Goal: Transaction & Acquisition: Purchase product/service

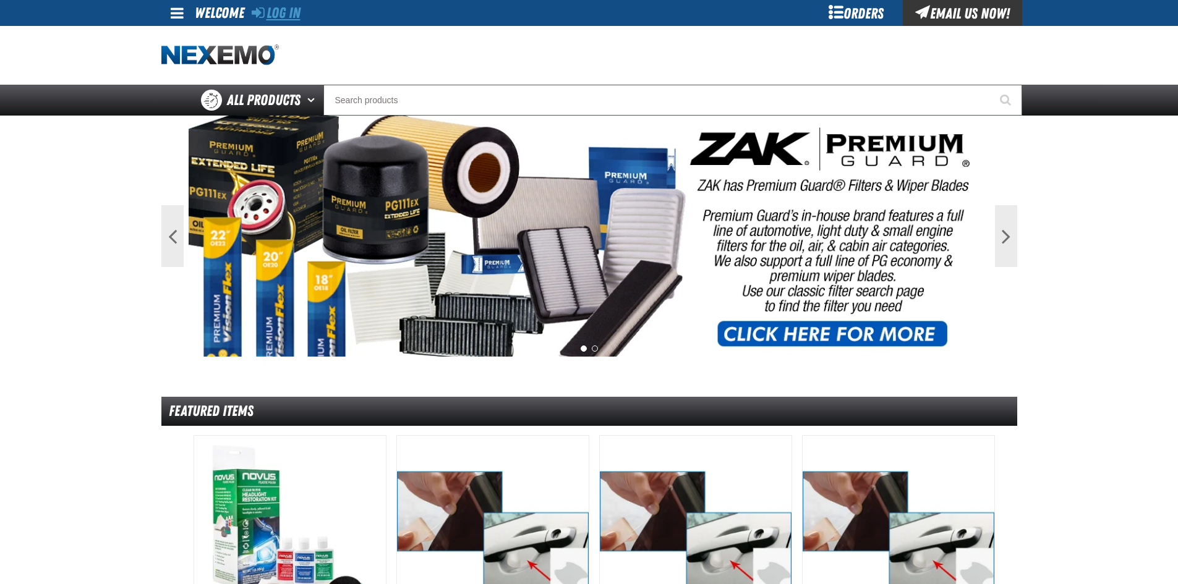
click at [290, 16] on link "Log In" at bounding box center [276, 12] width 49 height 17
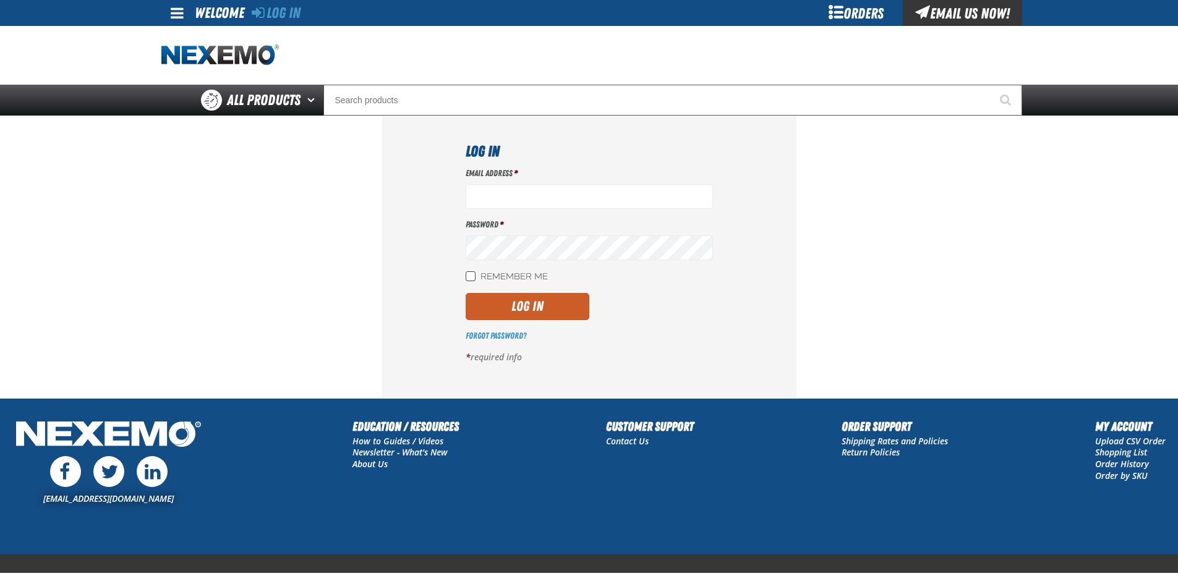
type input "[EMAIL_ADDRESS][DOMAIN_NAME]"
click at [469, 276] on input "Remember Me" at bounding box center [471, 276] width 10 height 10
checkbox input "true"
click at [552, 311] on button "Log In" at bounding box center [528, 306] width 124 height 27
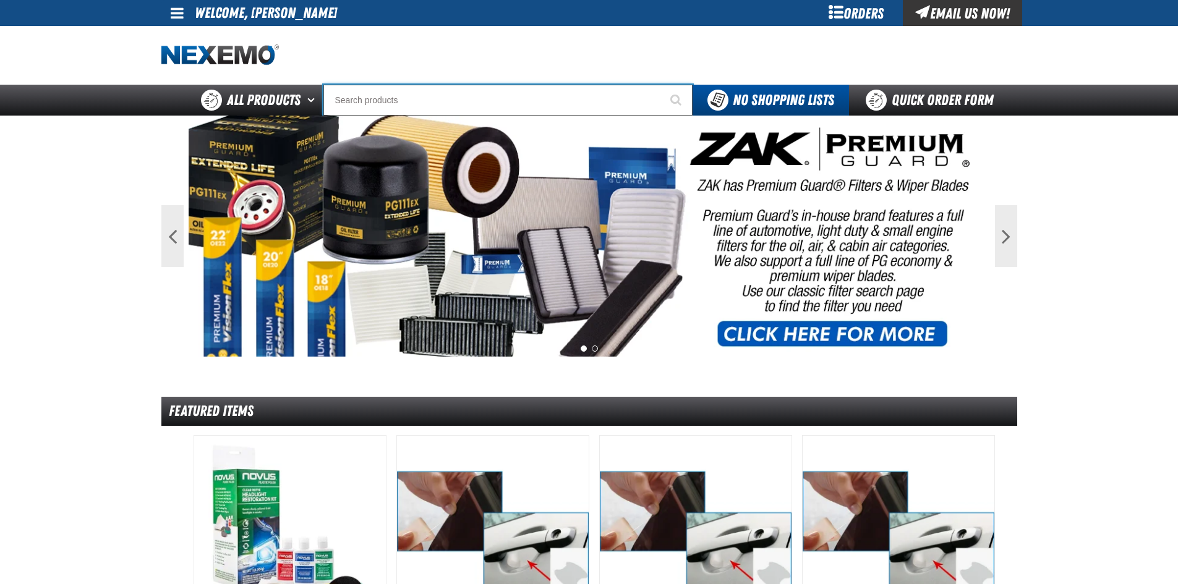
click at [370, 95] on input "Search" at bounding box center [507, 100] width 369 height 31
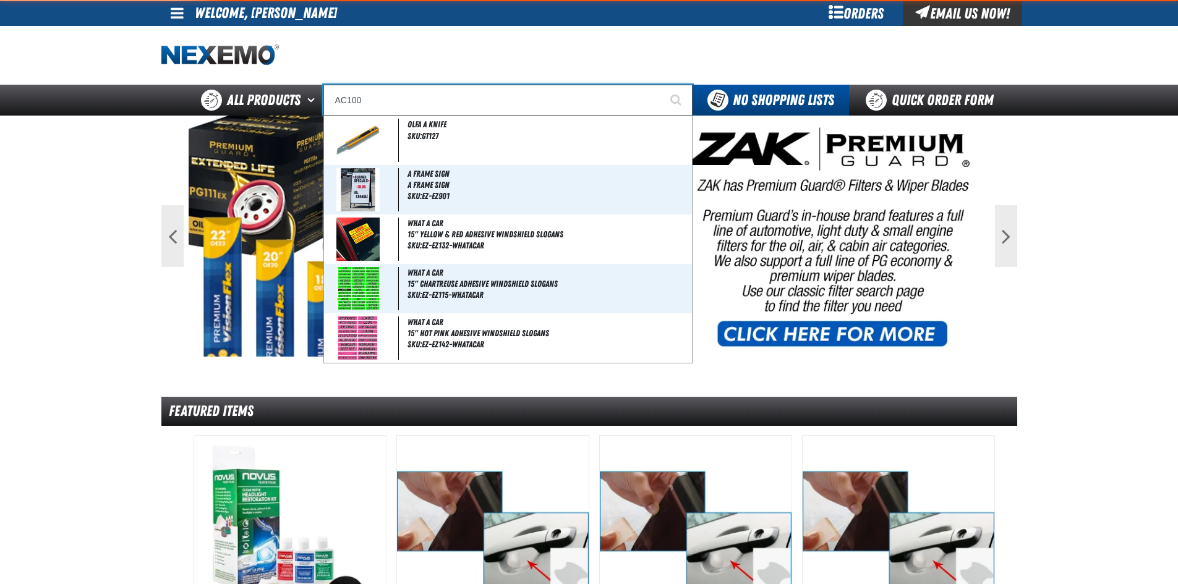
type input "AC100"
click at [662, 85] on button "Start Searching" at bounding box center [677, 100] width 31 height 31
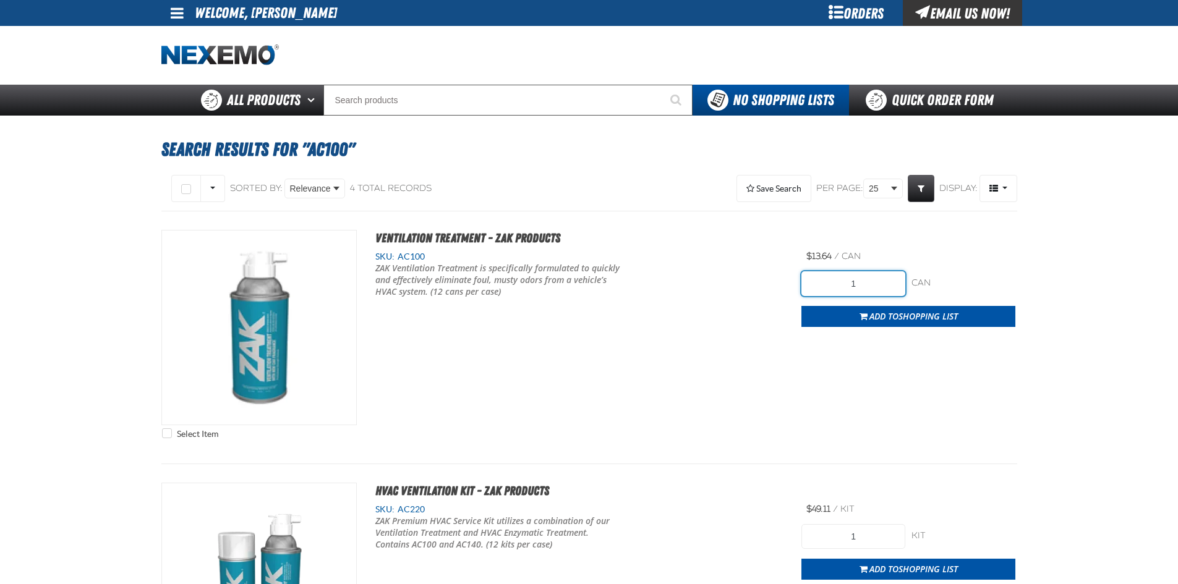
click at [867, 278] on input "1" at bounding box center [853, 283] width 104 height 25
type input "12"
click at [841, 396] on div "Select Item Ventilation Treatment - ZAK Products SKU: AC100" at bounding box center [589, 337] width 856 height 215
click at [896, 320] on span "Add to Shopping List" at bounding box center [913, 316] width 88 height 12
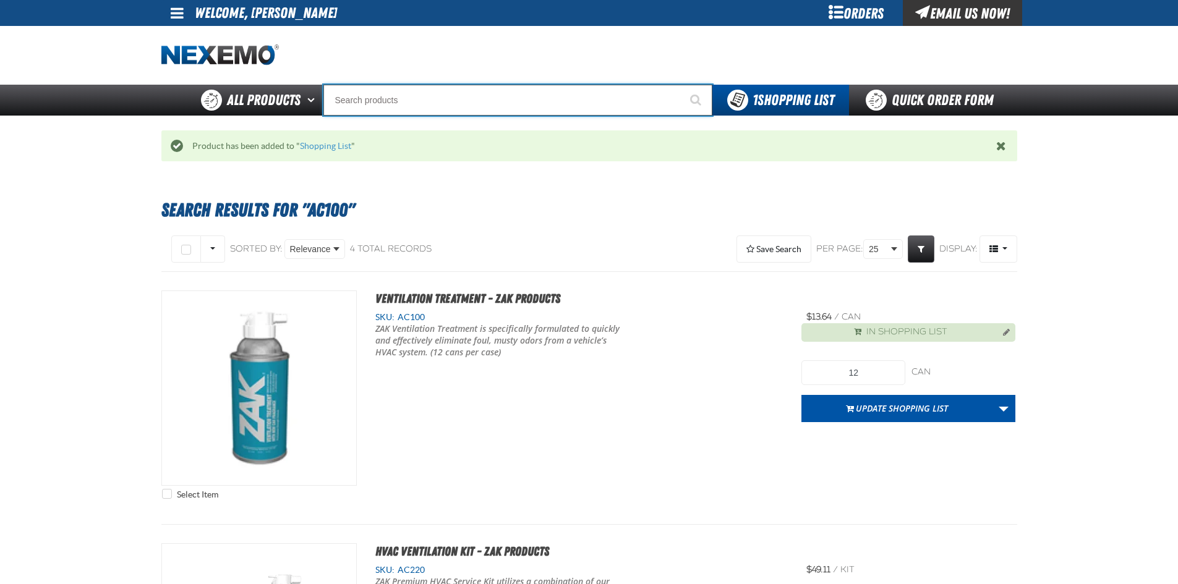
click at [522, 98] on input "Search" at bounding box center [517, 100] width 389 height 31
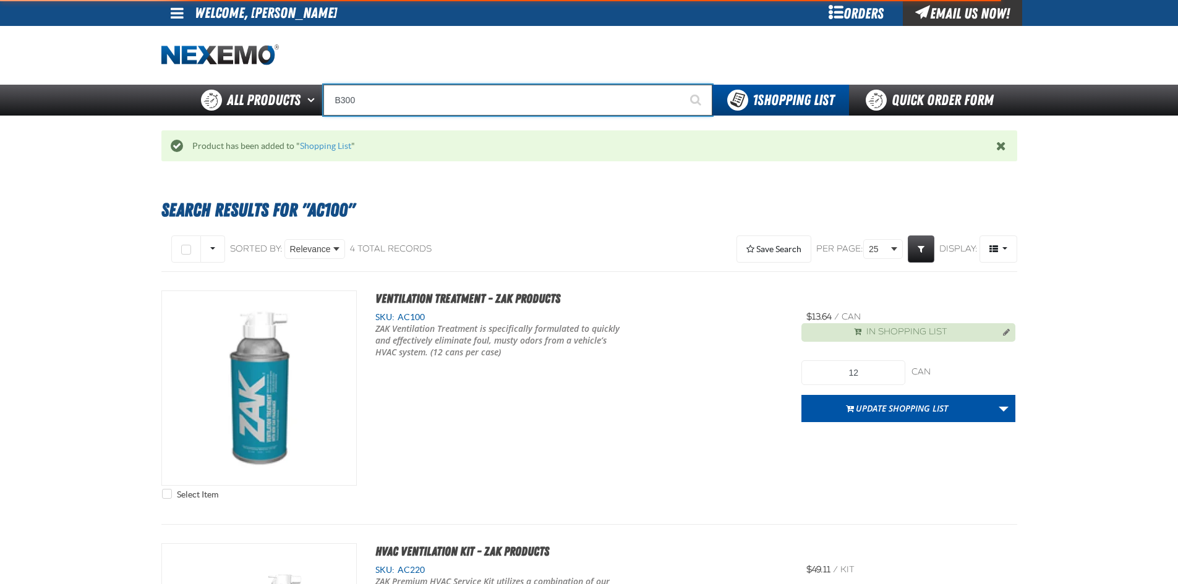
type input "B300"
click at [681, 85] on button "Start Searching" at bounding box center [696, 100] width 31 height 31
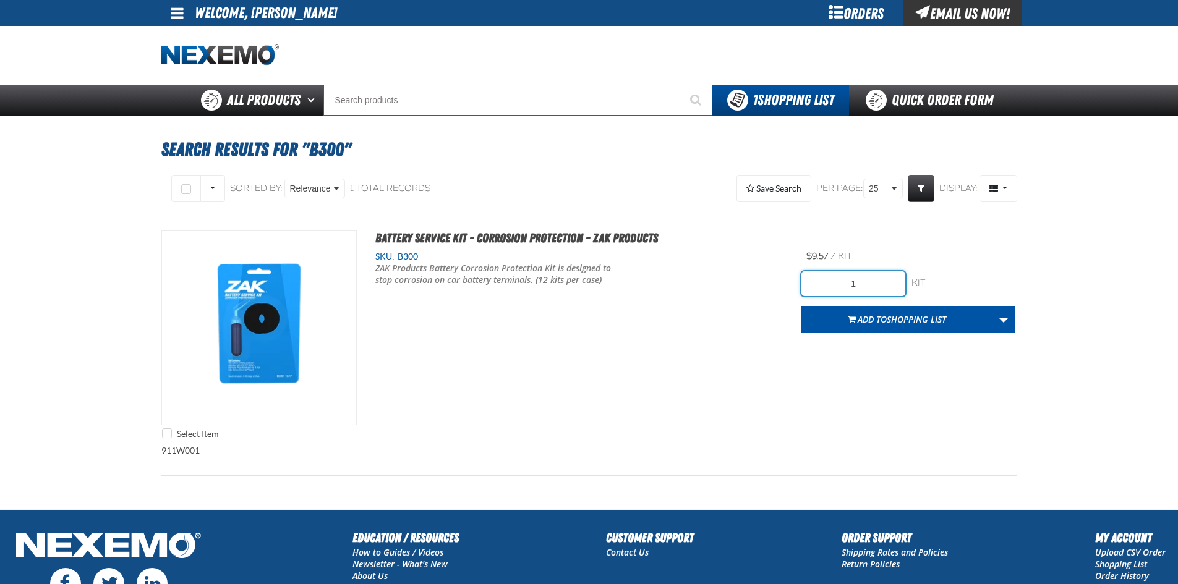
click at [864, 279] on input "1" at bounding box center [853, 283] width 104 height 25
type input "48"
click at [936, 373] on div "Select Item Battery Service Kit - Corrosion Protection - ZAK Products SKU: B300" at bounding box center [589, 337] width 856 height 215
click at [919, 326] on button "Add to Shopping List" at bounding box center [896, 319] width 191 height 27
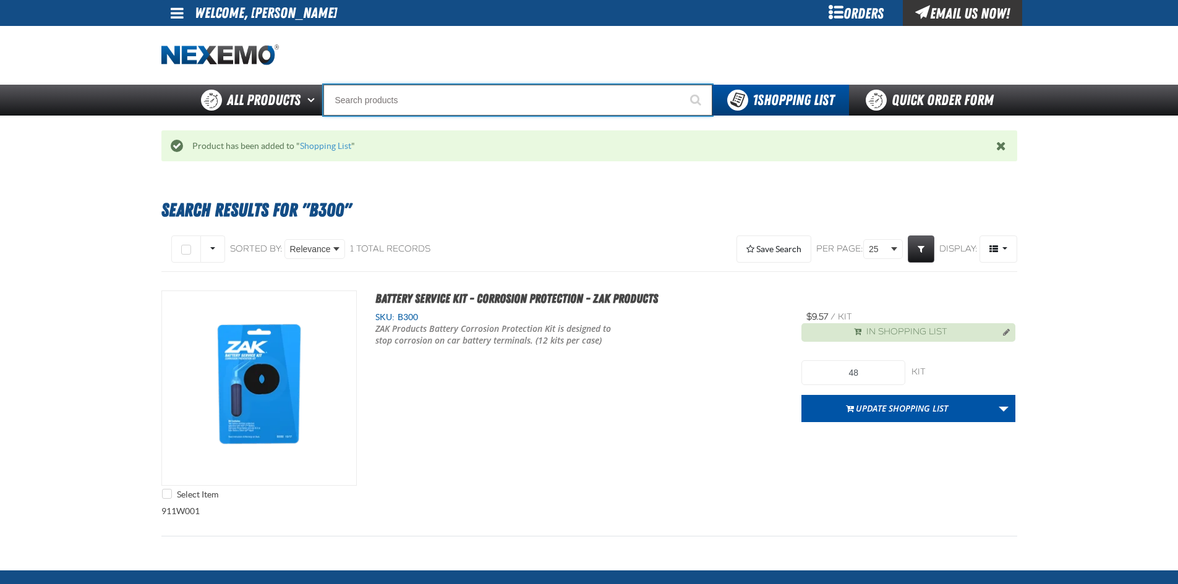
click at [502, 99] on input "Search" at bounding box center [517, 100] width 389 height 31
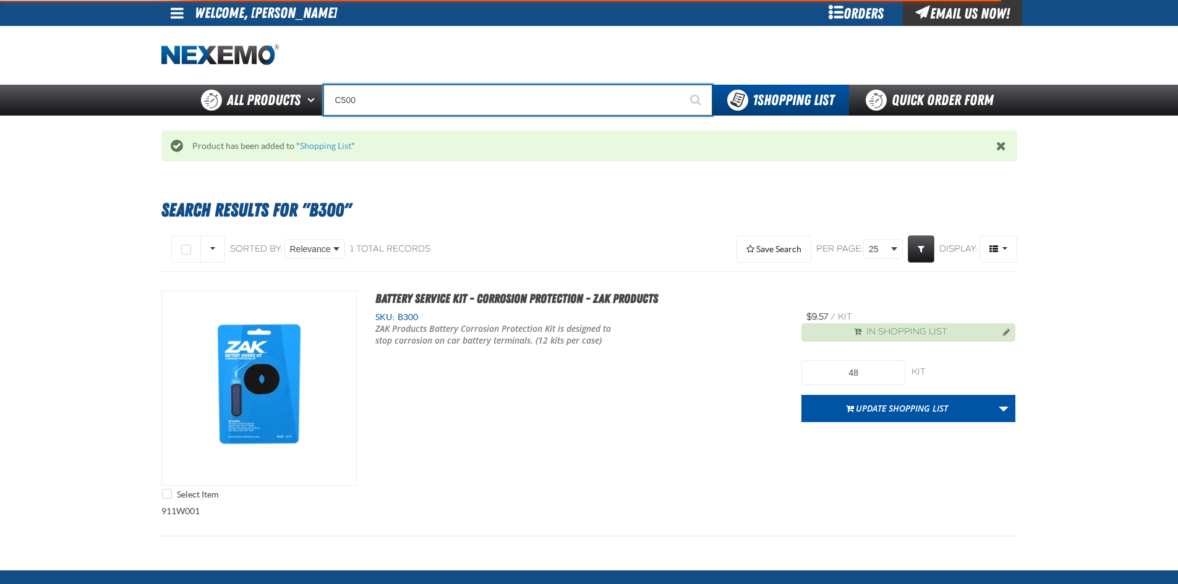
type input "C500"
click at [681, 85] on button "Start Searching" at bounding box center [696, 100] width 31 height 31
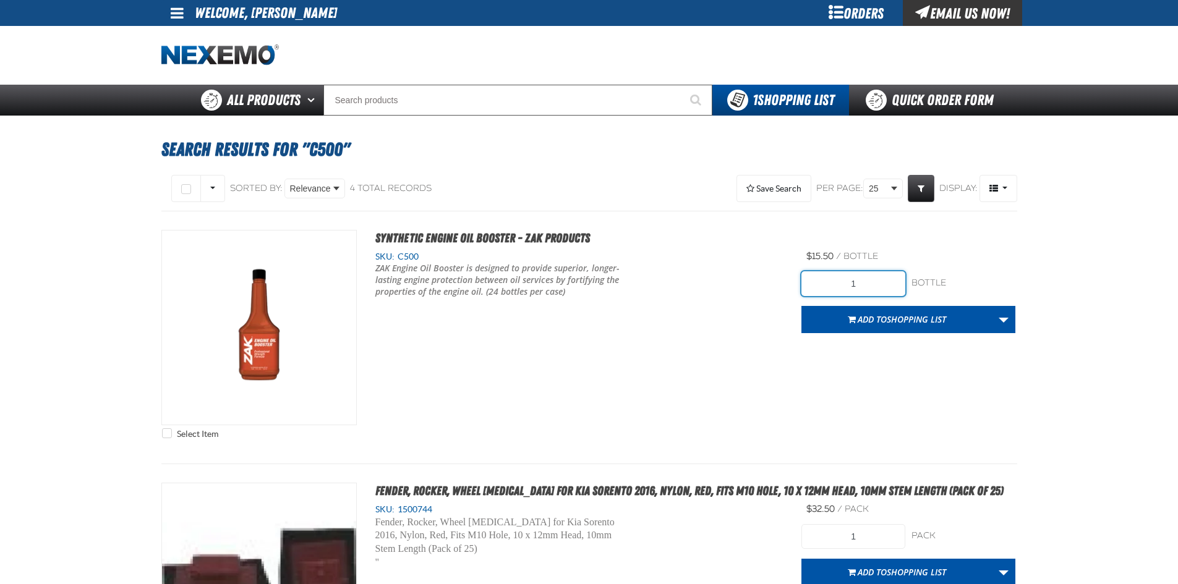
click at [863, 284] on input "1" at bounding box center [853, 283] width 104 height 25
type input "96"
click at [833, 377] on div "Select Item Synthetic Engine Oil Booster - ZAK Products SKU: C500" at bounding box center [589, 337] width 856 height 215
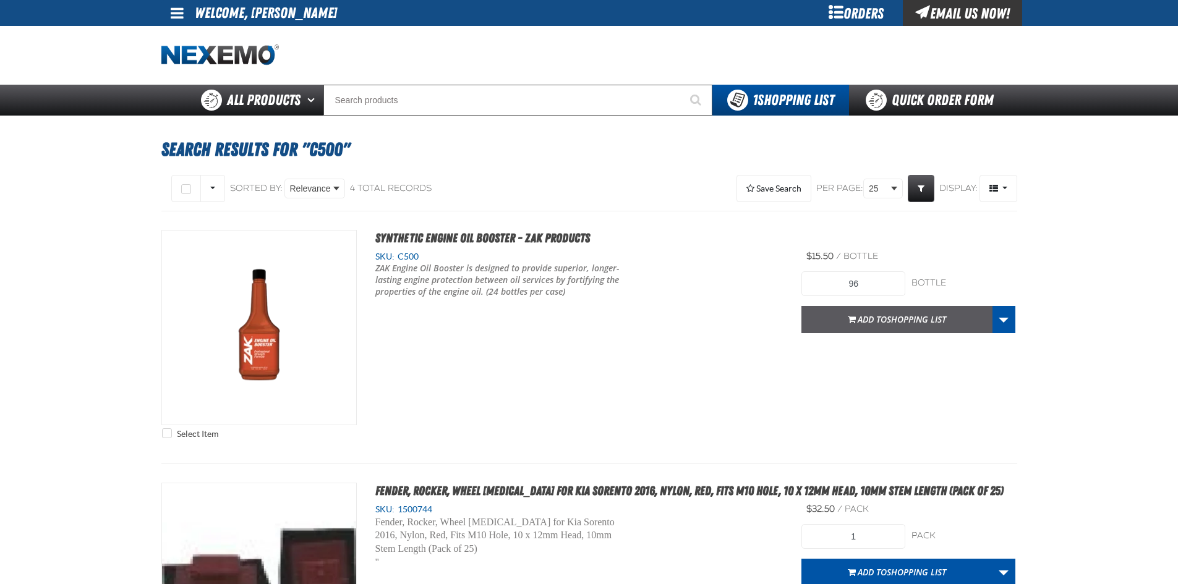
click at [888, 318] on span "Shopping List" at bounding box center [916, 319] width 59 height 12
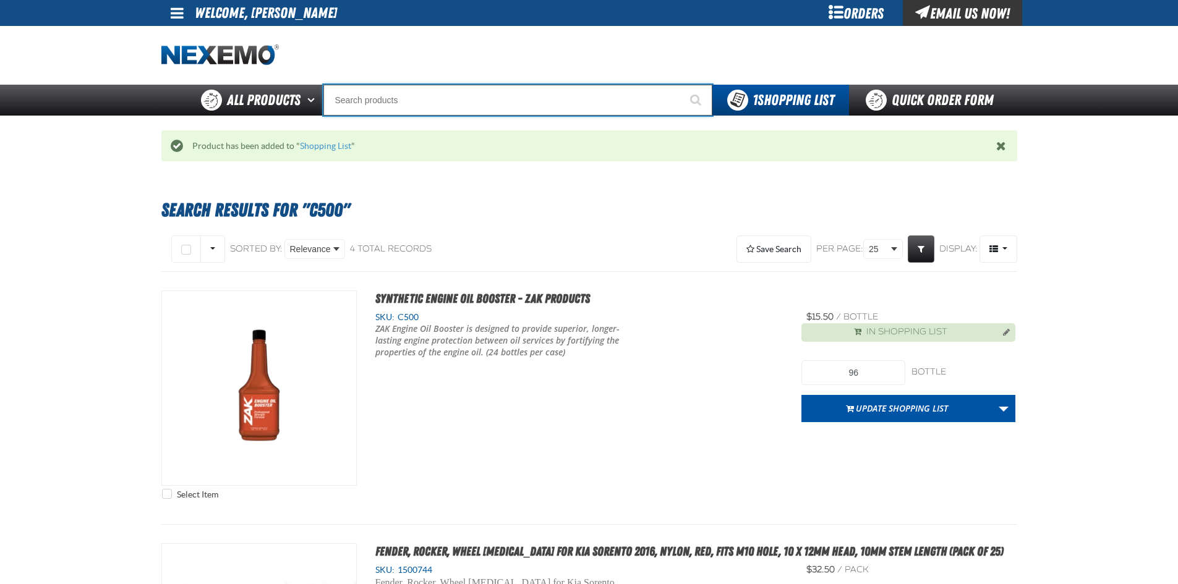
click at [474, 98] on input "Search" at bounding box center [517, 100] width 389 height 31
type input "C"
type input "C Alkaline Battery 1.5 Volt (12 per pack)"
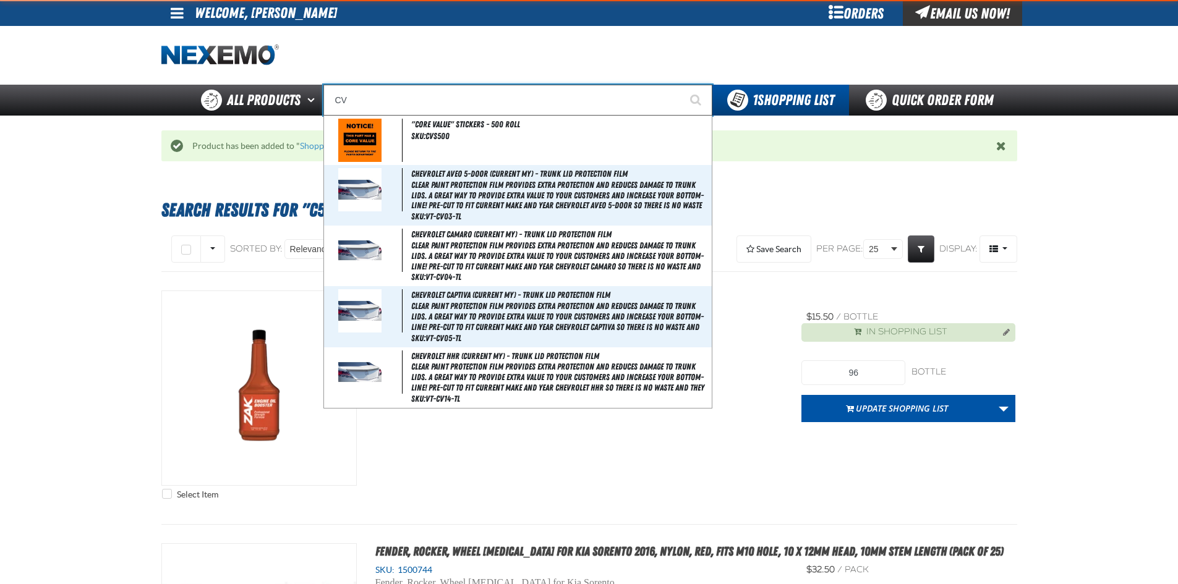
type input "CVT"
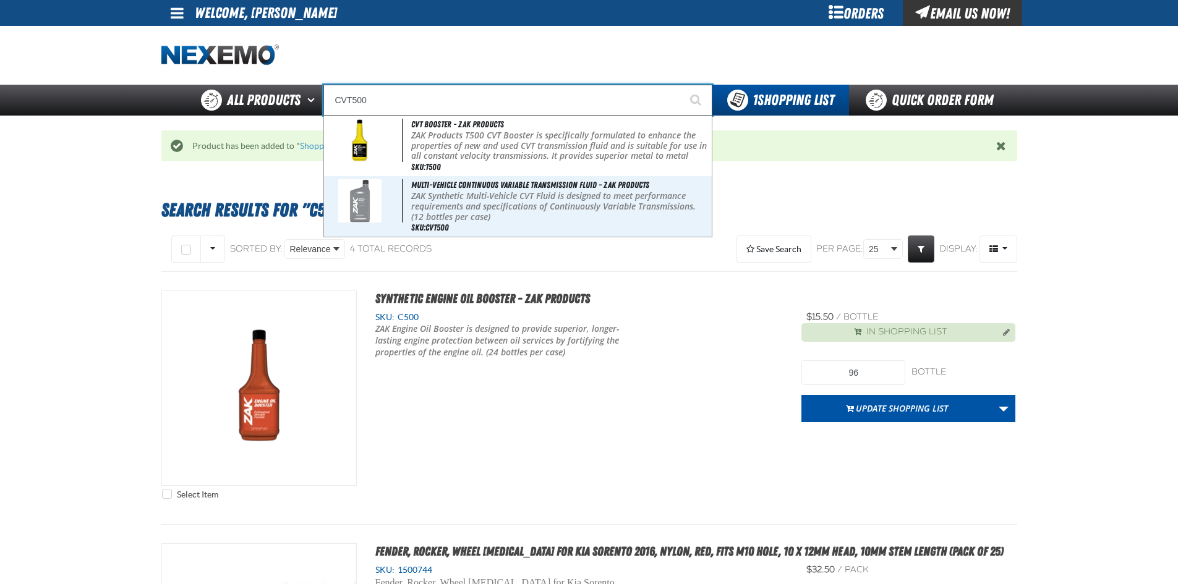
type input "CVT500"
click at [681, 85] on button "Start Searching" at bounding box center [696, 100] width 31 height 31
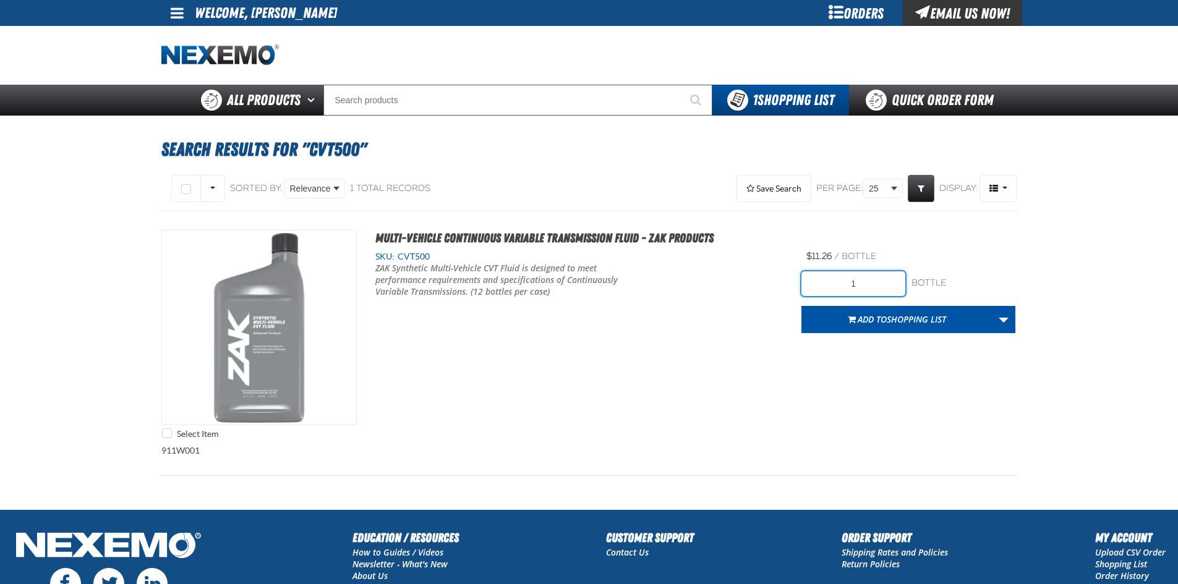
click at [880, 281] on input "1" at bounding box center [853, 283] width 104 height 25
type input "36"
click at [890, 377] on div "Select Item Multi-Vehicle Continuous Variable Transmission Fluid - ZAK Products…" at bounding box center [589, 337] width 856 height 215
click at [903, 319] on span "Shopping List" at bounding box center [916, 319] width 59 height 12
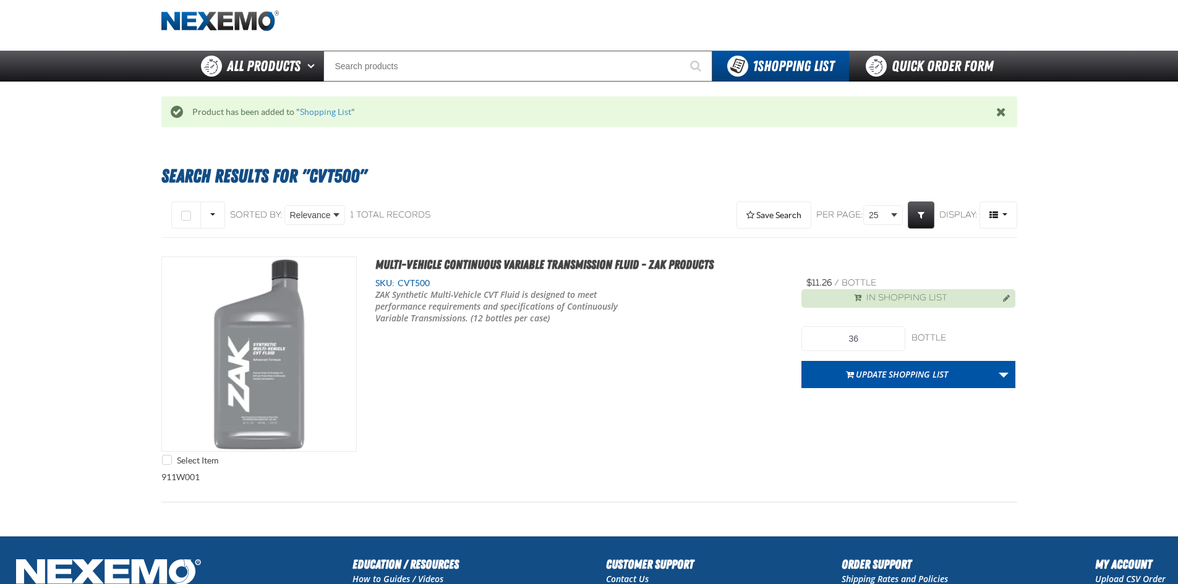
scroll to position [62, 0]
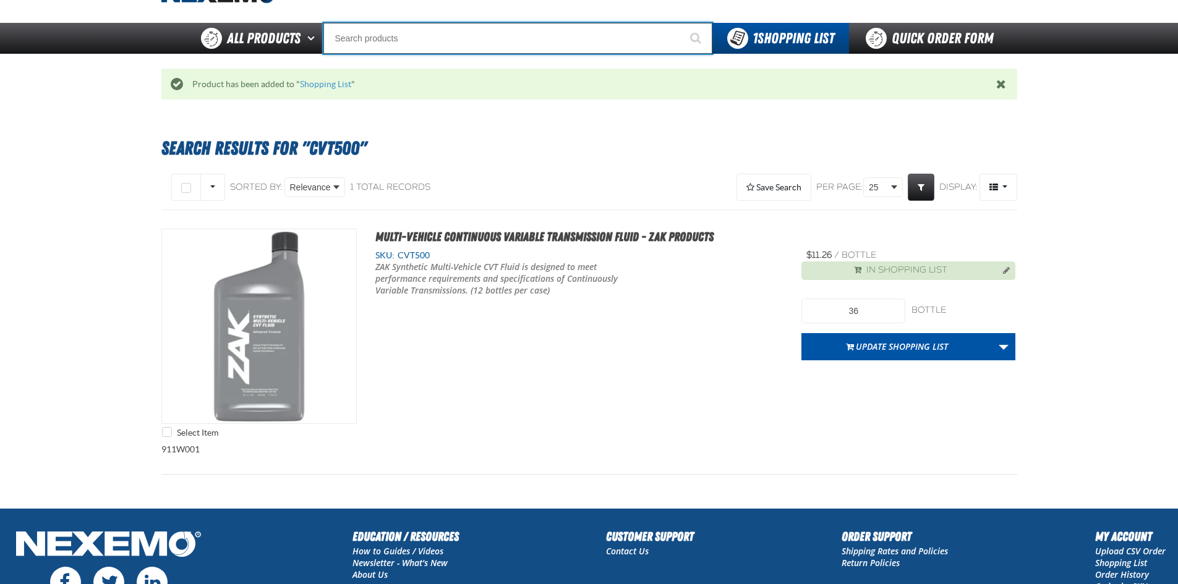
click at [565, 45] on input "Search" at bounding box center [517, 38] width 389 height 31
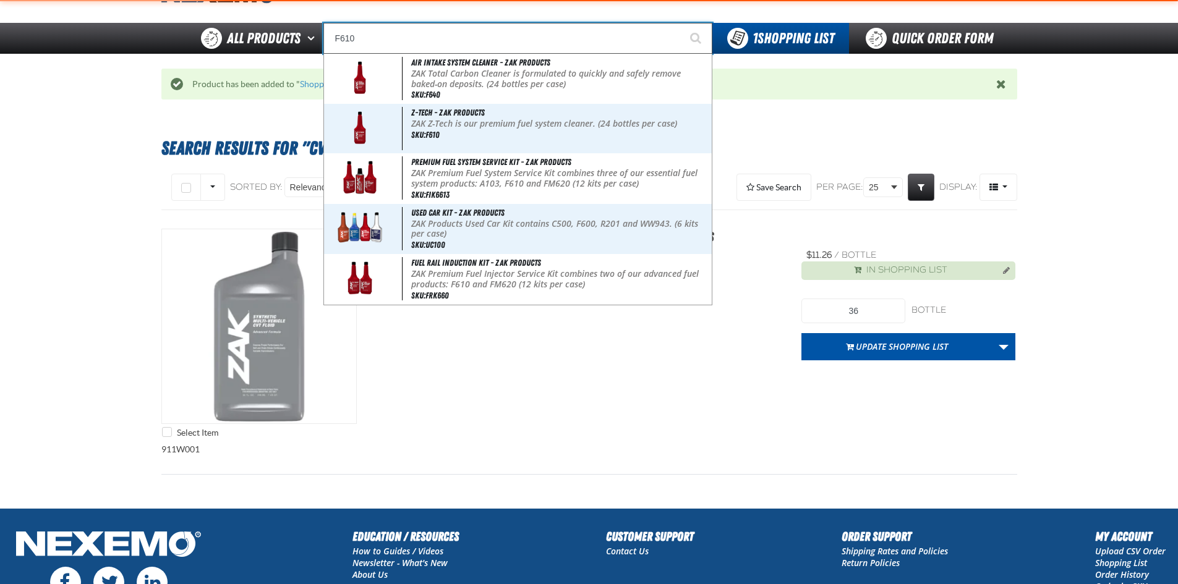
type input "F610"
click at [681, 23] on button "Start Searching" at bounding box center [696, 38] width 31 height 31
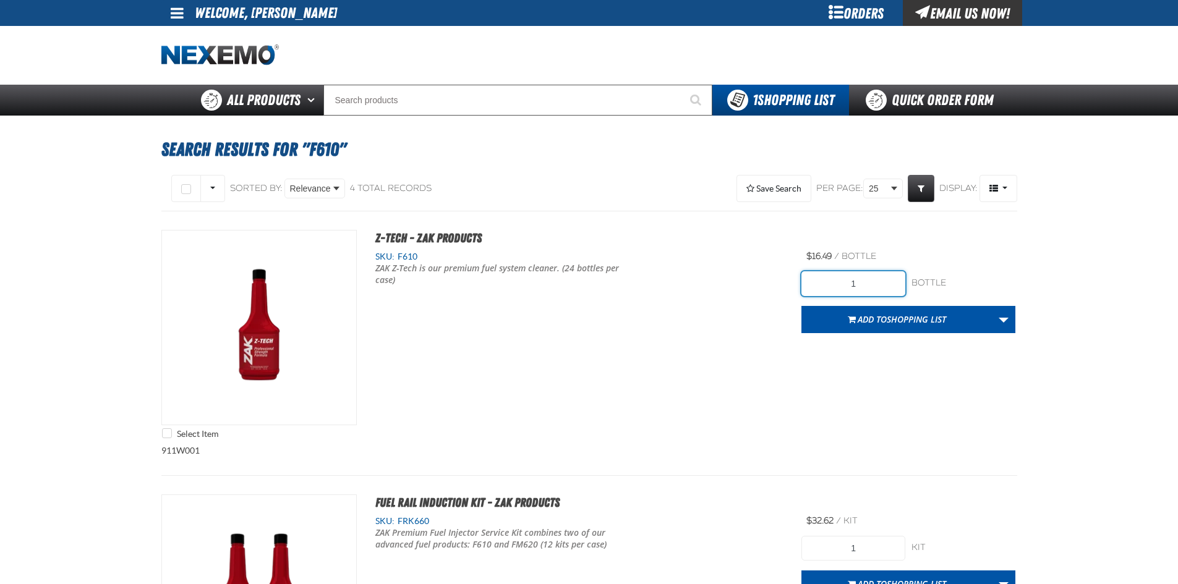
click at [869, 287] on input "1" at bounding box center [853, 283] width 104 height 25
type input "48"
click at [701, 351] on div "Select Item Z-Tech - ZAK Products SKU: F610 ZAK Z-Tech is our premium fuel syst…" at bounding box center [589, 337] width 856 height 215
click at [906, 324] on span "Shopping List" at bounding box center [916, 319] width 59 height 12
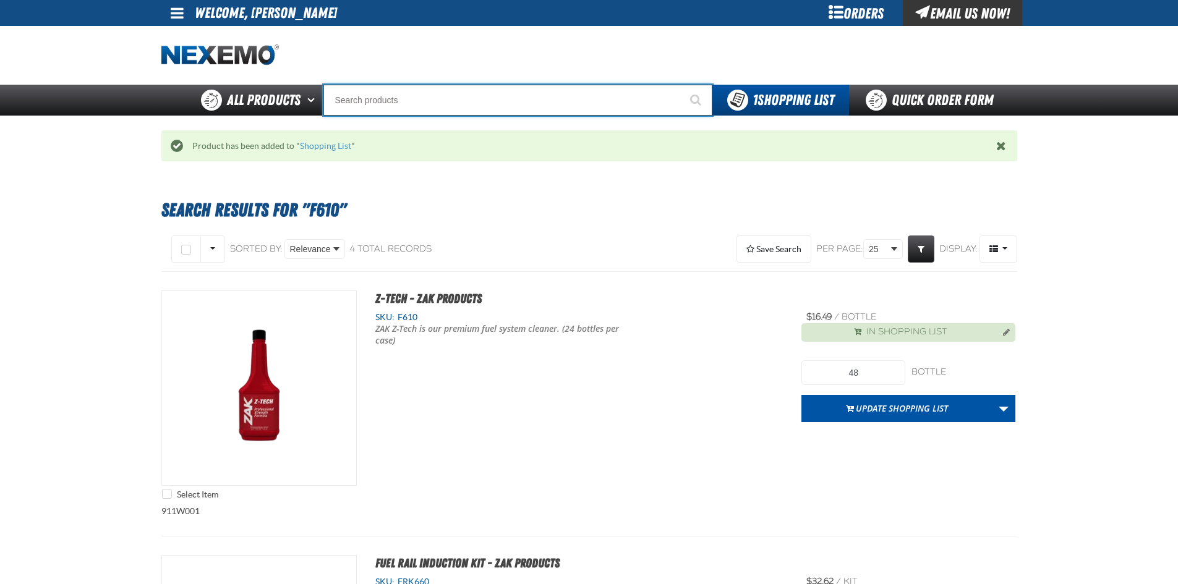
click at [466, 101] on input "Search" at bounding box center [517, 100] width 389 height 31
type input "R"
type input "ROADSIDE R"
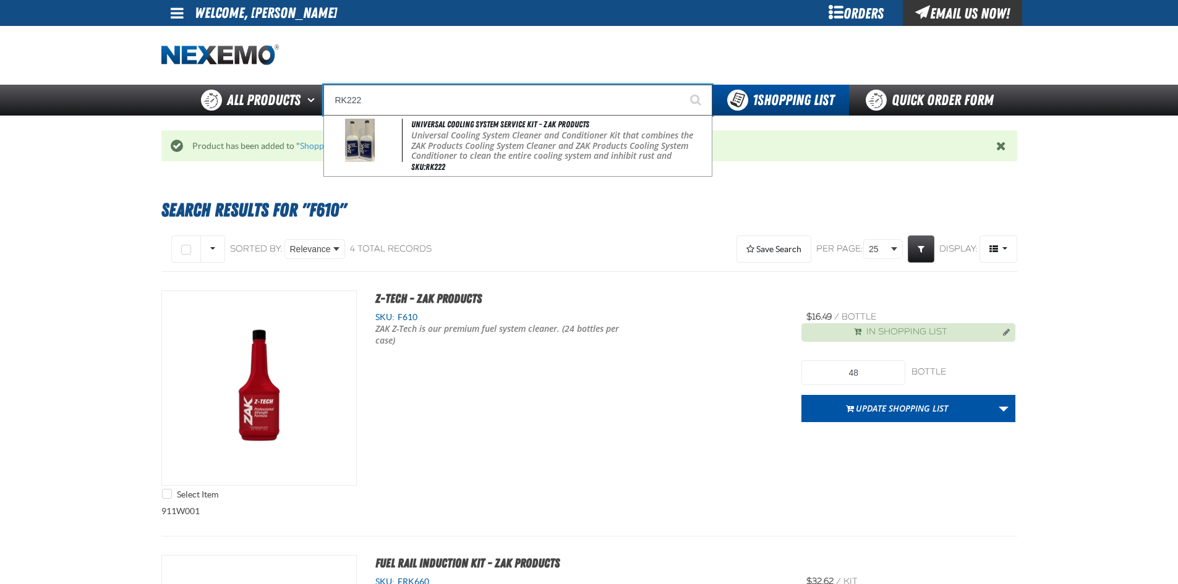
type input "RK222"
click at [681, 85] on button "Start Searching" at bounding box center [696, 100] width 31 height 31
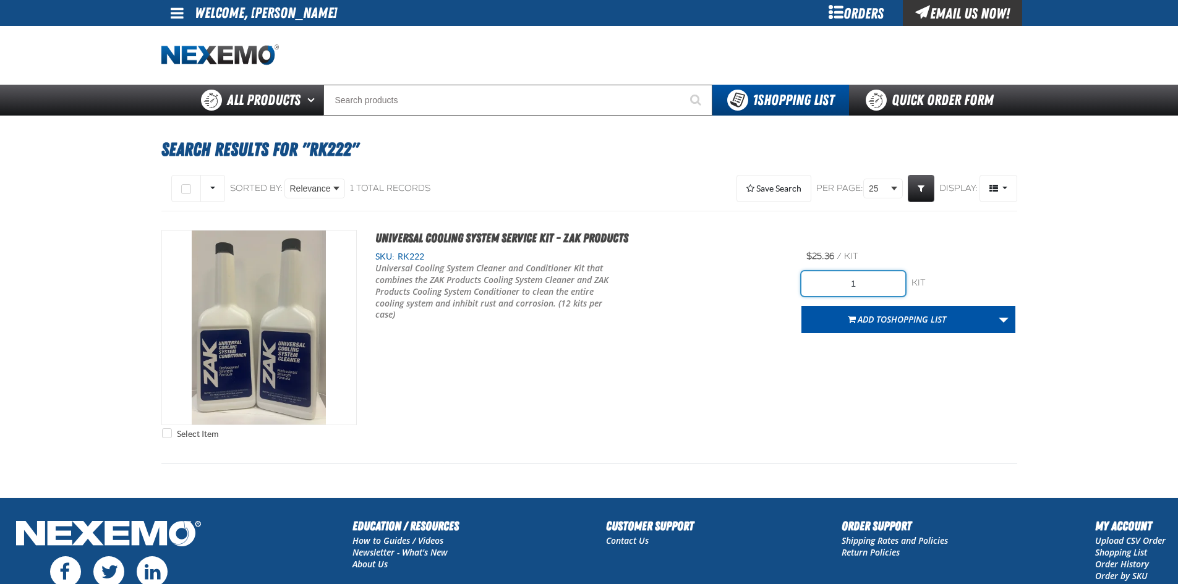
drag, startPoint x: 868, startPoint y: 282, endPoint x: 861, endPoint y: 283, distance: 6.9
click at [867, 283] on input "1" at bounding box center [853, 283] width 104 height 25
type input "12"
drag, startPoint x: 748, startPoint y: 383, endPoint x: 891, endPoint y: 319, distance: 156.9
click at [756, 380] on div "Select Item Universal Cooling System Service Kit - ZAK Products SKU: RK222 12" at bounding box center [589, 337] width 856 height 215
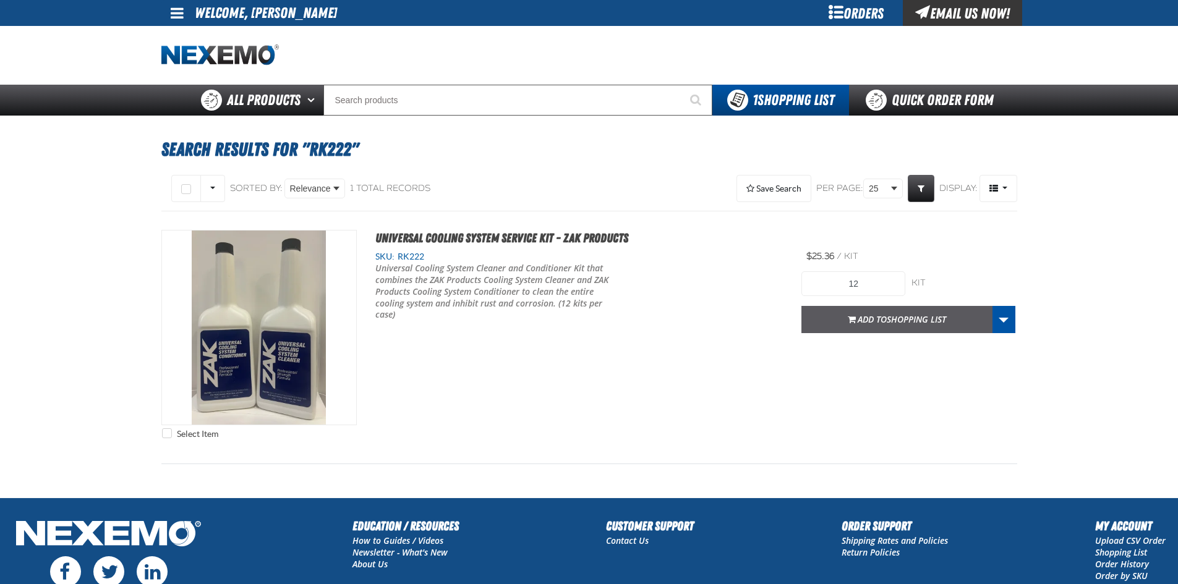
click at [894, 318] on span "Shopping List" at bounding box center [916, 319] width 59 height 12
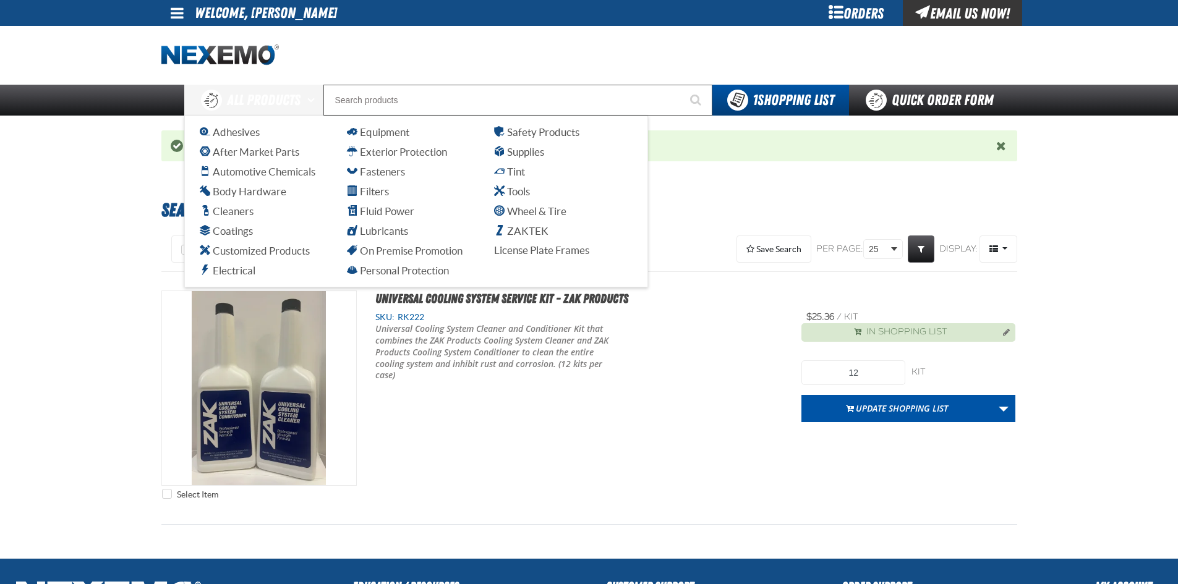
drag, startPoint x: 322, startPoint y: 102, endPoint x: 411, endPoint y: 104, distance: 88.4
click at [373, 107] on div "Back All Products Adhesives After Market Parts Automotive Chemicals Body Hardwa…" at bounding box center [589, 100] width 866 height 31
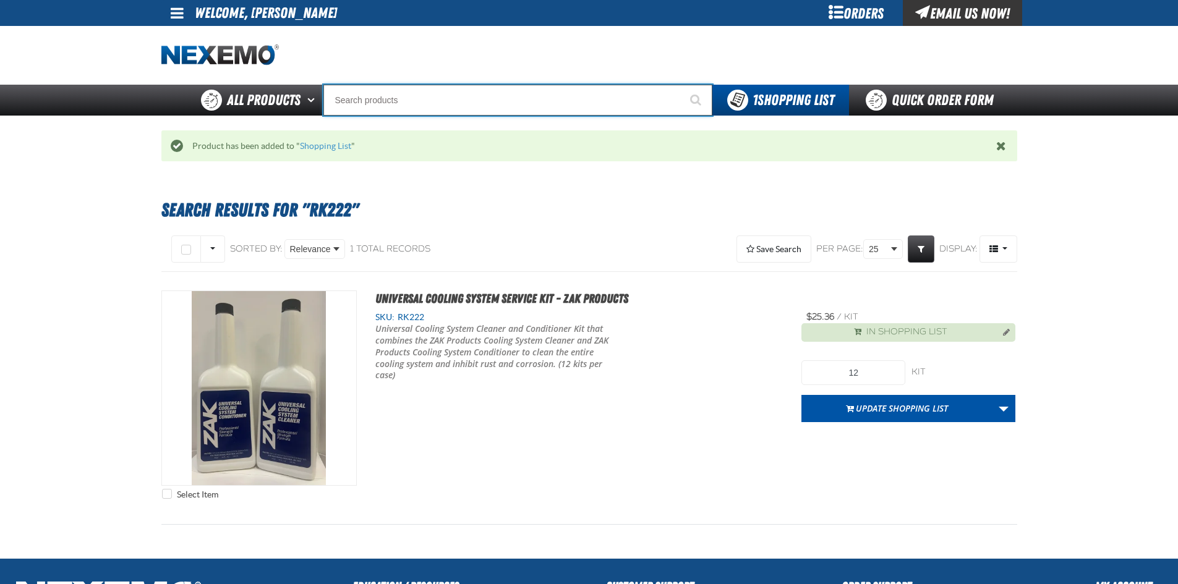
click at [418, 102] on input "Search" at bounding box center [517, 100] width 389 height 31
type input "Y"
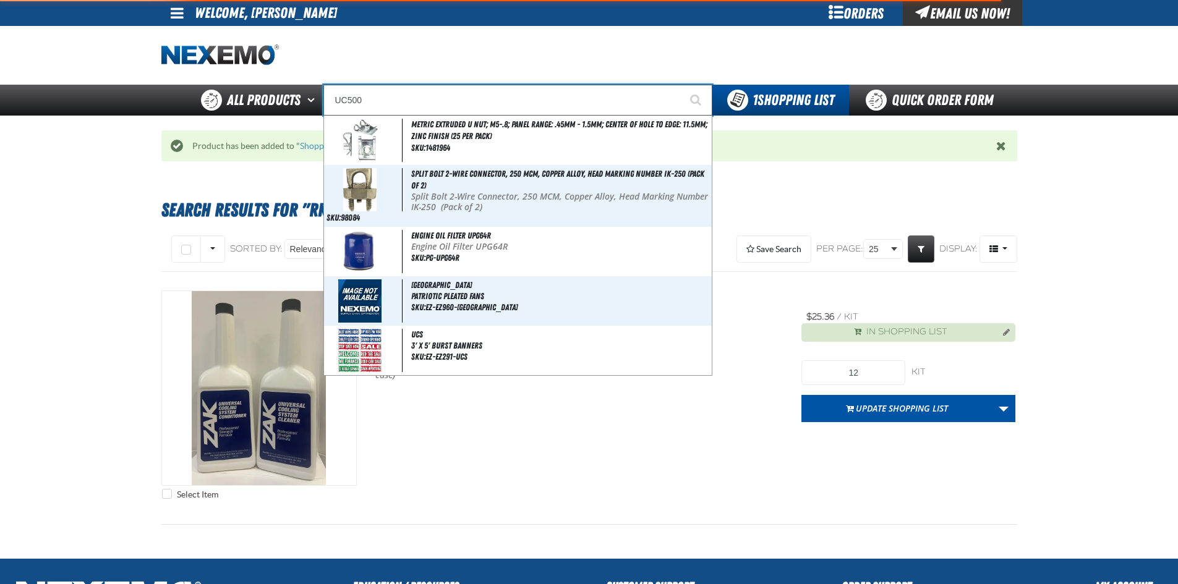
type input "UC500"
click at [681, 85] on button "Start Searching" at bounding box center [696, 100] width 31 height 31
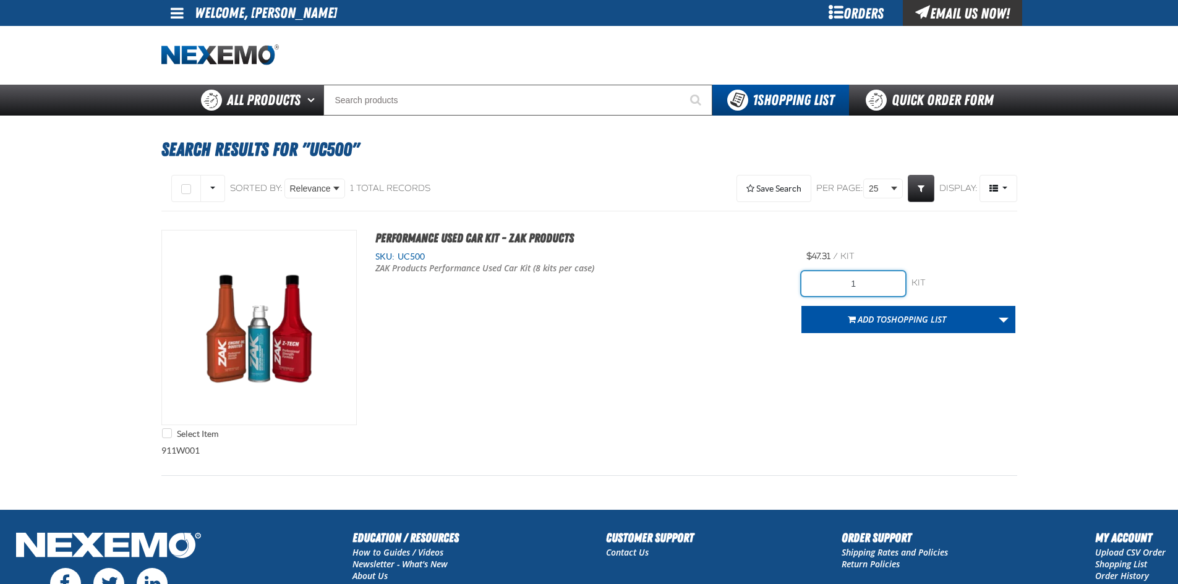
click at [881, 286] on input "1" at bounding box center [853, 283] width 104 height 25
type input "16"
click at [814, 377] on div "Select Item Performance Used Car Kit - ZAK Products SKU: UC500 ZAK Products Per…" at bounding box center [589, 337] width 856 height 215
click at [914, 315] on span "Shopping List" at bounding box center [916, 319] width 59 height 12
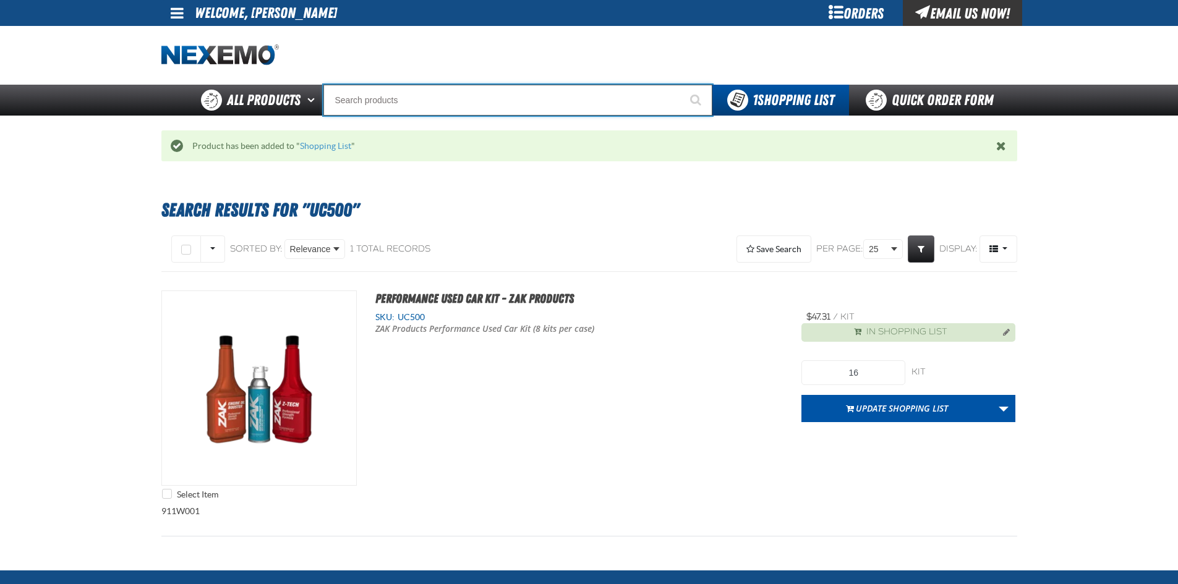
drag, startPoint x: 344, startPoint y: 103, endPoint x: 369, endPoint y: 106, distance: 24.2
click at [364, 106] on input "Search" at bounding box center [517, 100] width 389 height 31
type input "N2"
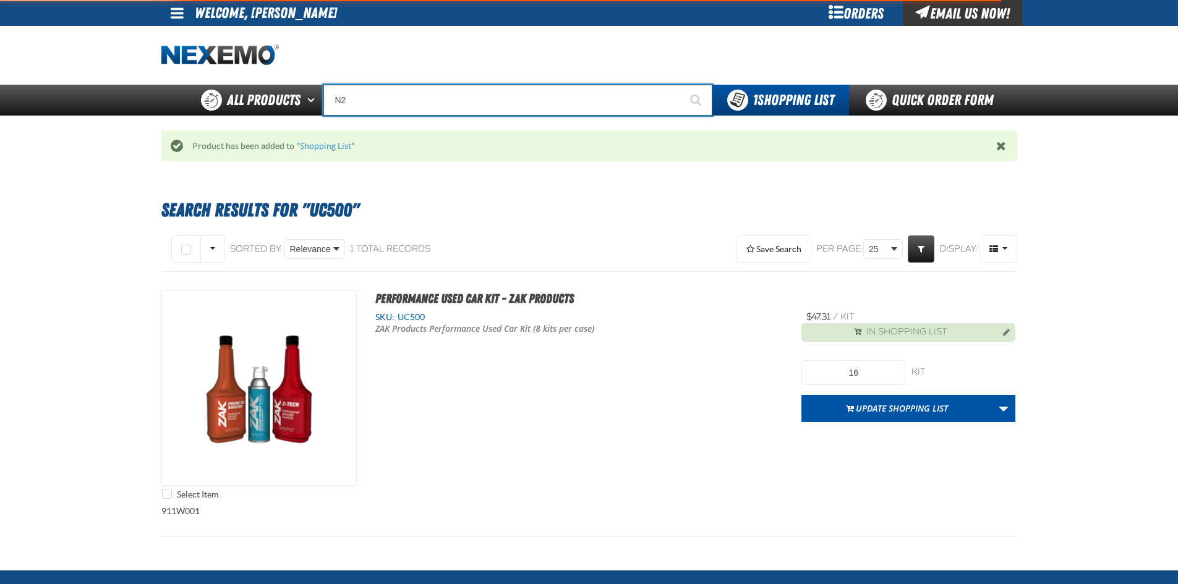
type input "N2 Nitrogen Installation Kits"
type input "N2"
click at [681, 85] on button "Start Searching" at bounding box center [696, 100] width 31 height 31
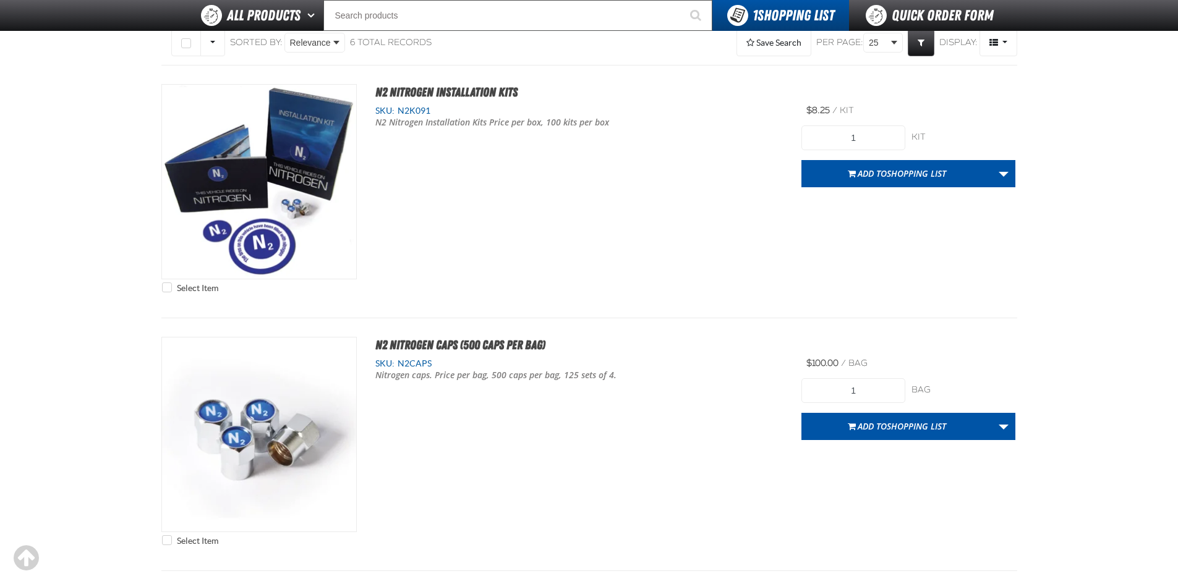
scroll to position [185, 0]
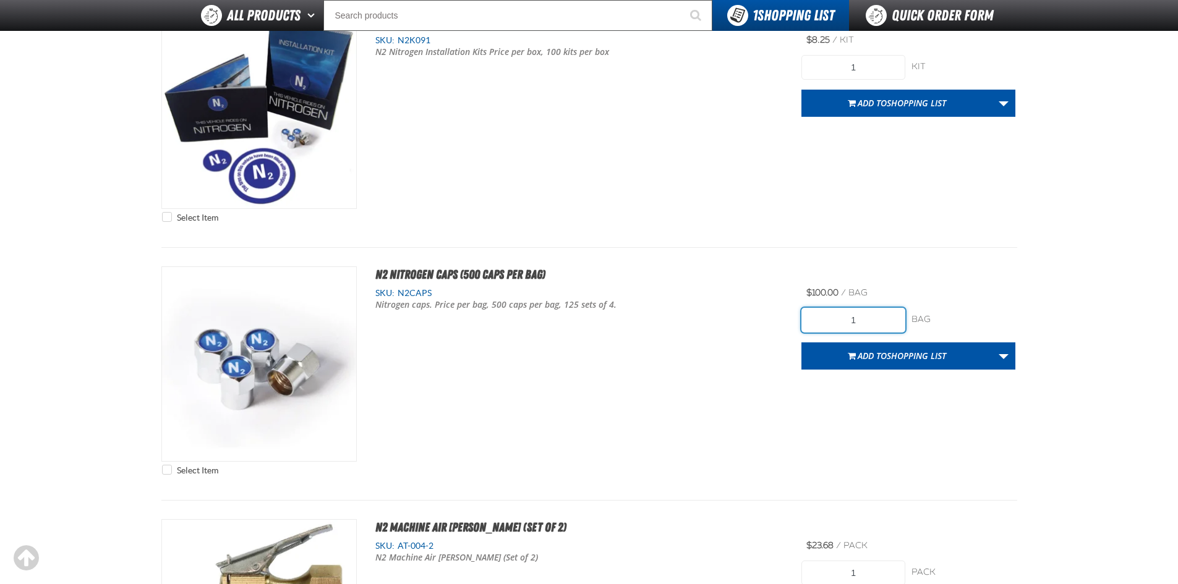
click at [868, 320] on input "1" at bounding box center [853, 320] width 104 height 25
type input "2"
click at [871, 381] on div "Select Item N2 Nitrogen Caps (500 caps per bag) SKU: N2CAPS Nitrogen caps. Pric…" at bounding box center [589, 373] width 856 height 215
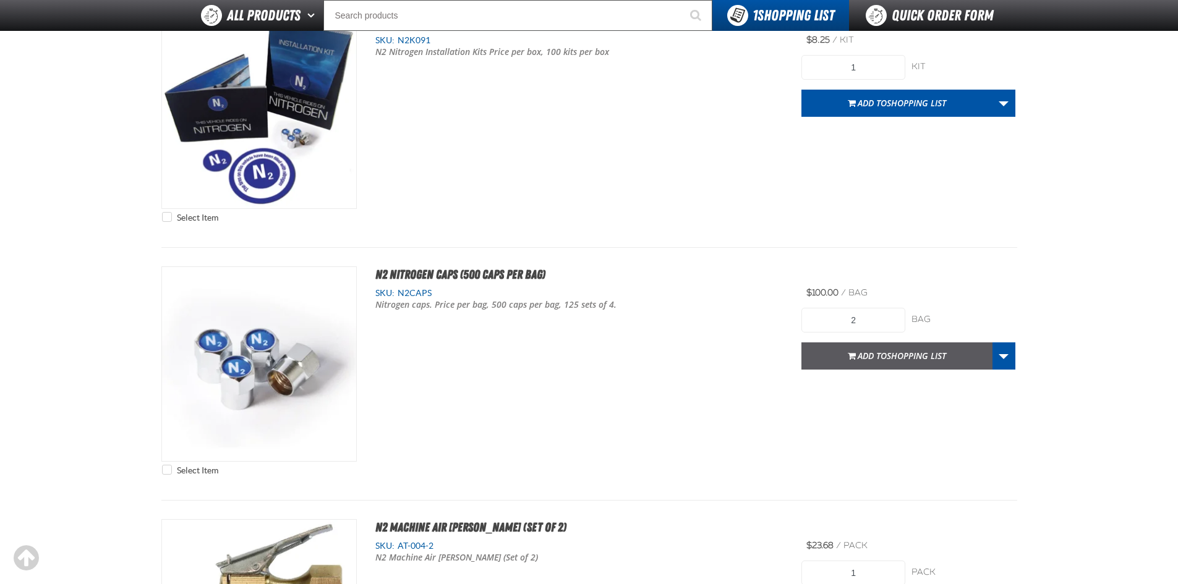
click at [906, 353] on span "Shopping List" at bounding box center [916, 356] width 59 height 12
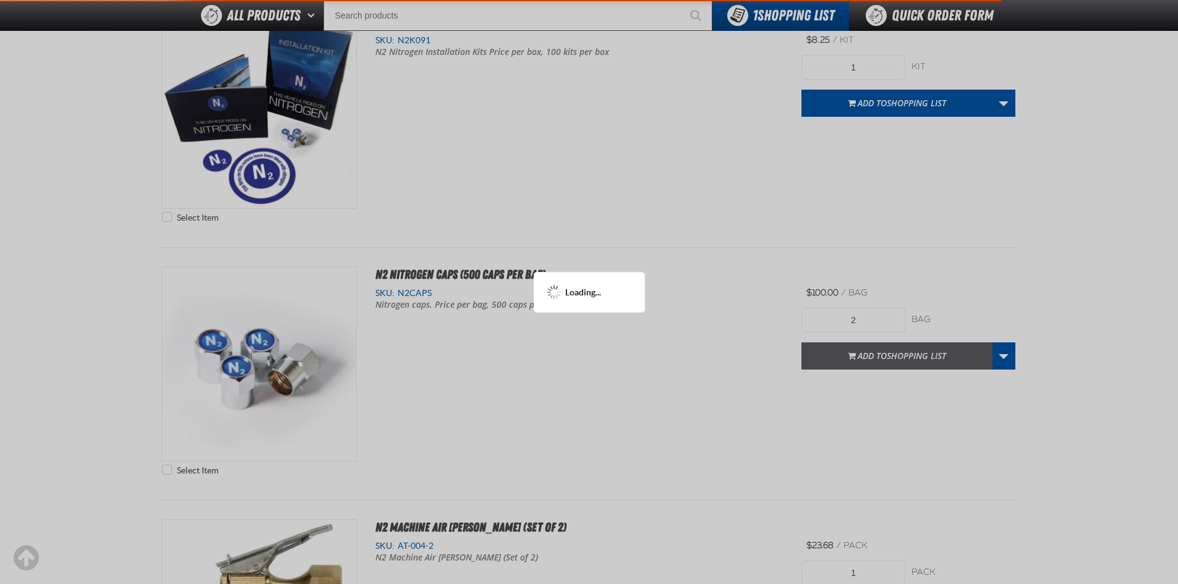
scroll to position [246, 0]
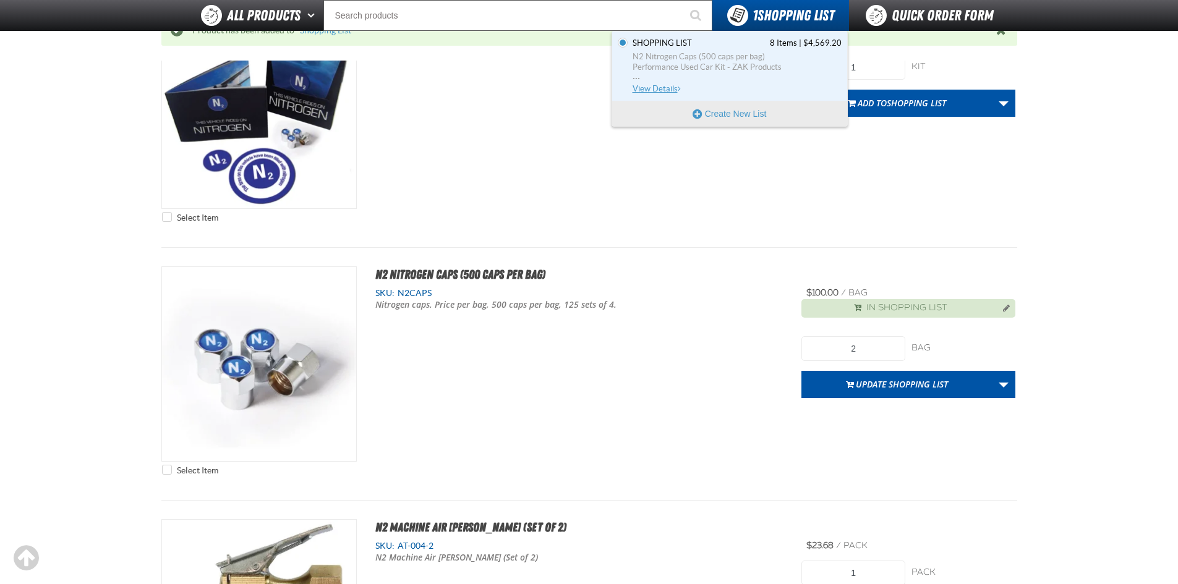
click at [660, 88] on span "View Details" at bounding box center [658, 88] width 50 height 9
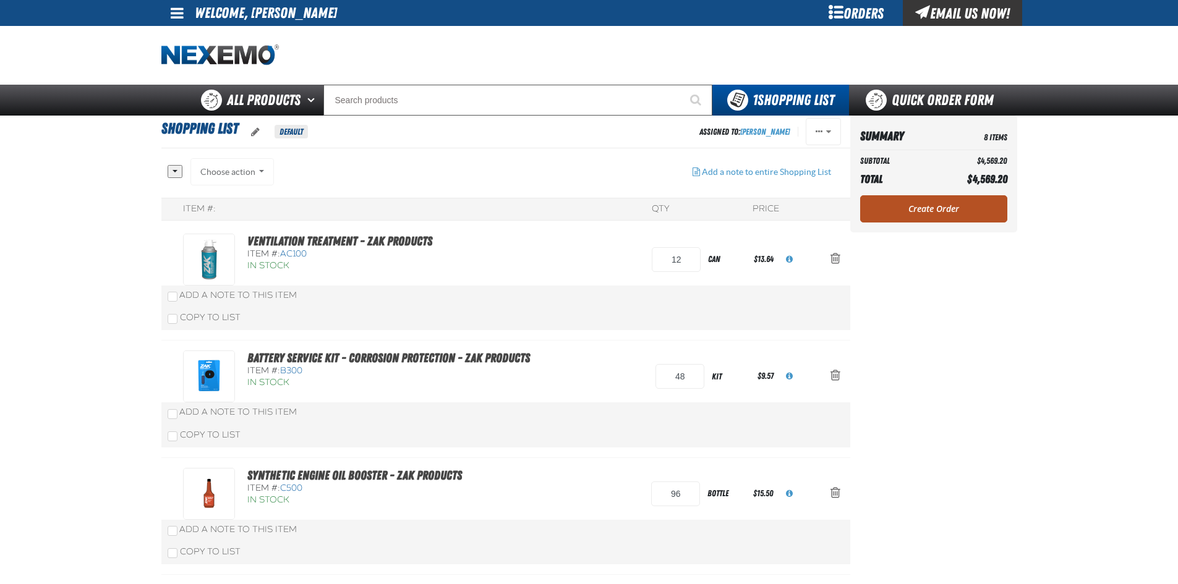
click at [947, 205] on link "Create Order" at bounding box center [933, 208] width 147 height 27
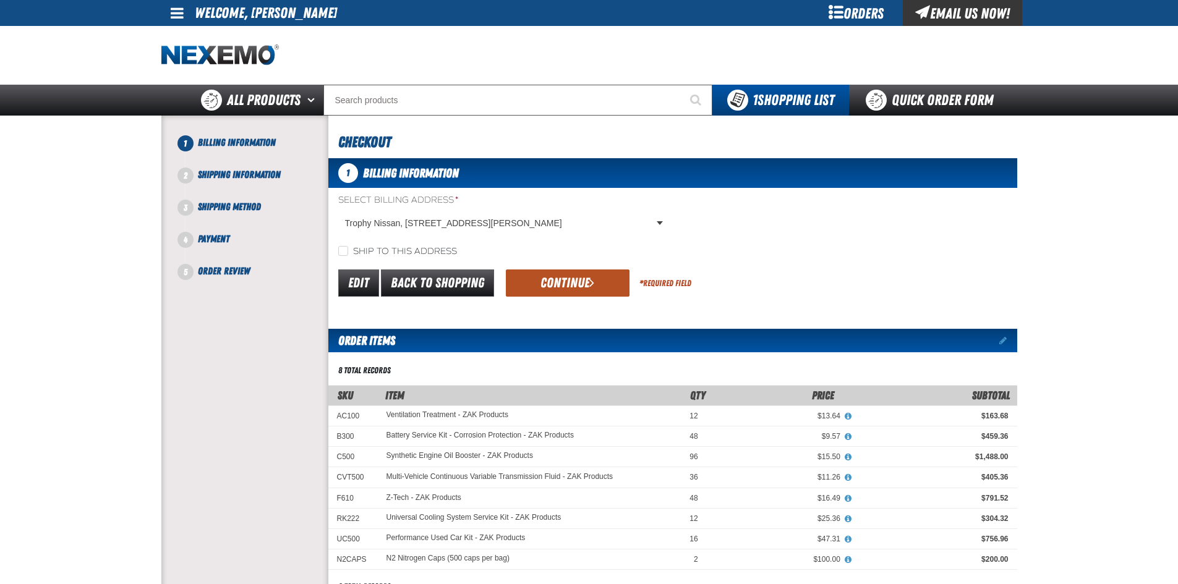
click at [601, 283] on button "Continue" at bounding box center [568, 283] width 124 height 27
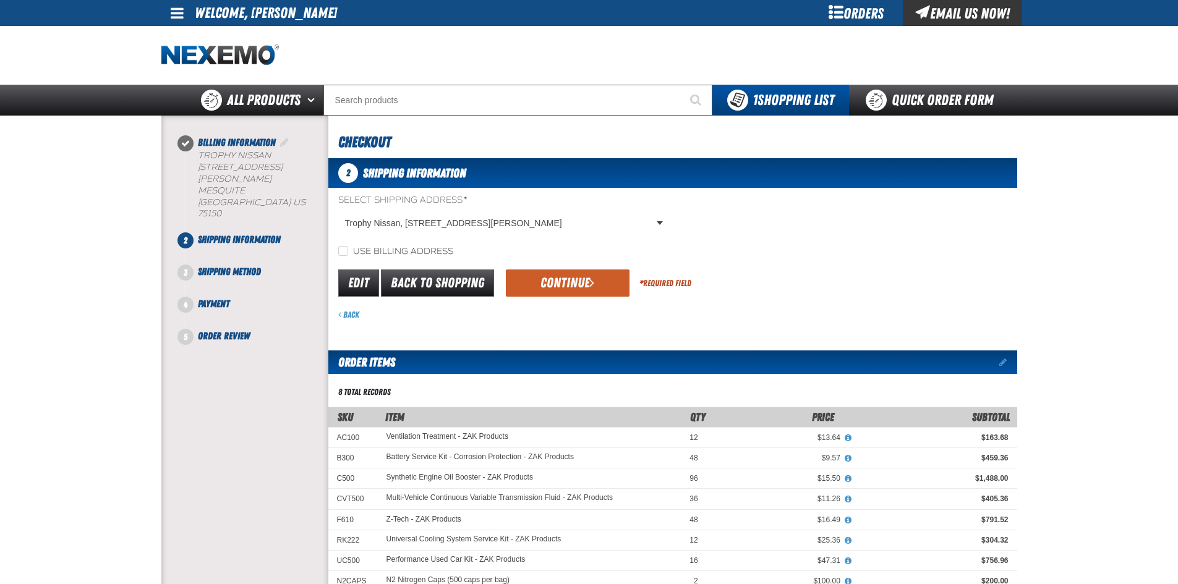
click at [601, 283] on button "Continue" at bounding box center [568, 283] width 124 height 27
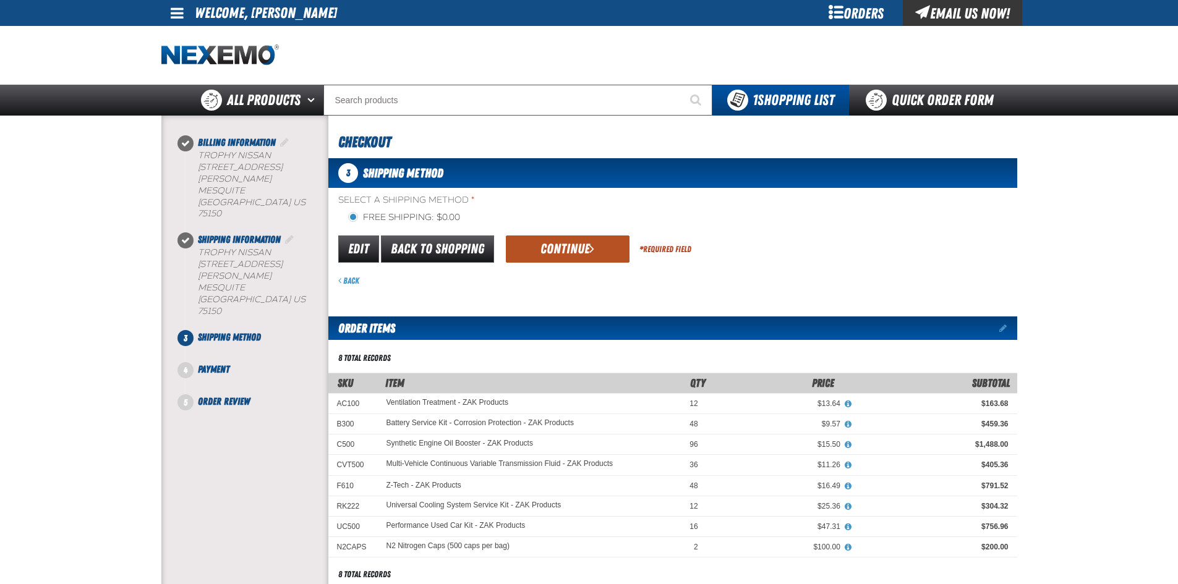
click at [565, 252] on button "Continue" at bounding box center [568, 249] width 124 height 27
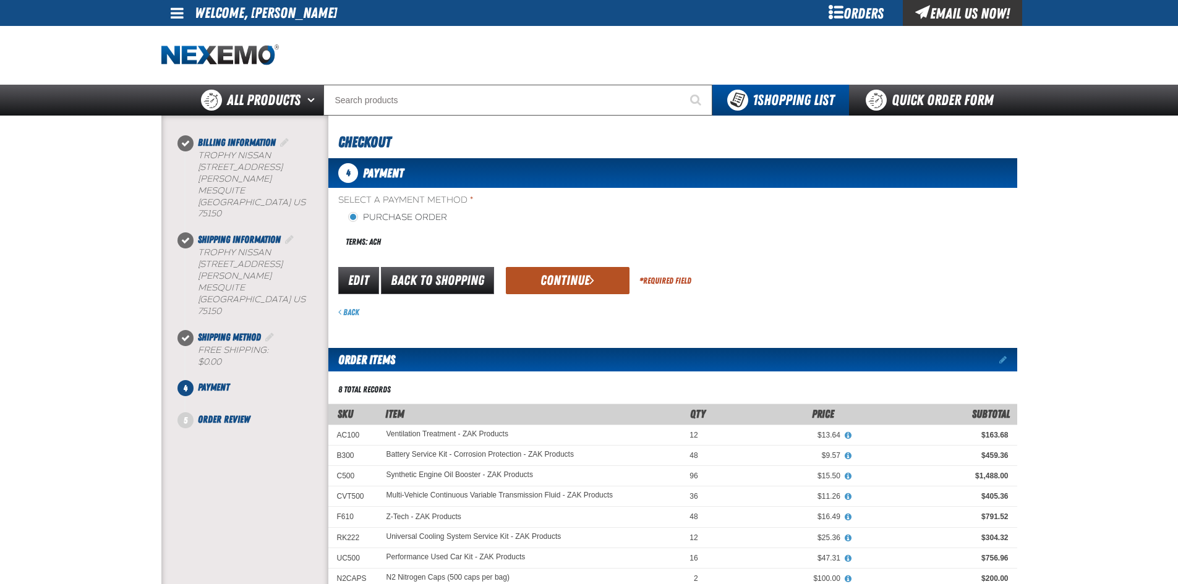
click at [565, 286] on button "Continue" at bounding box center [568, 280] width 124 height 27
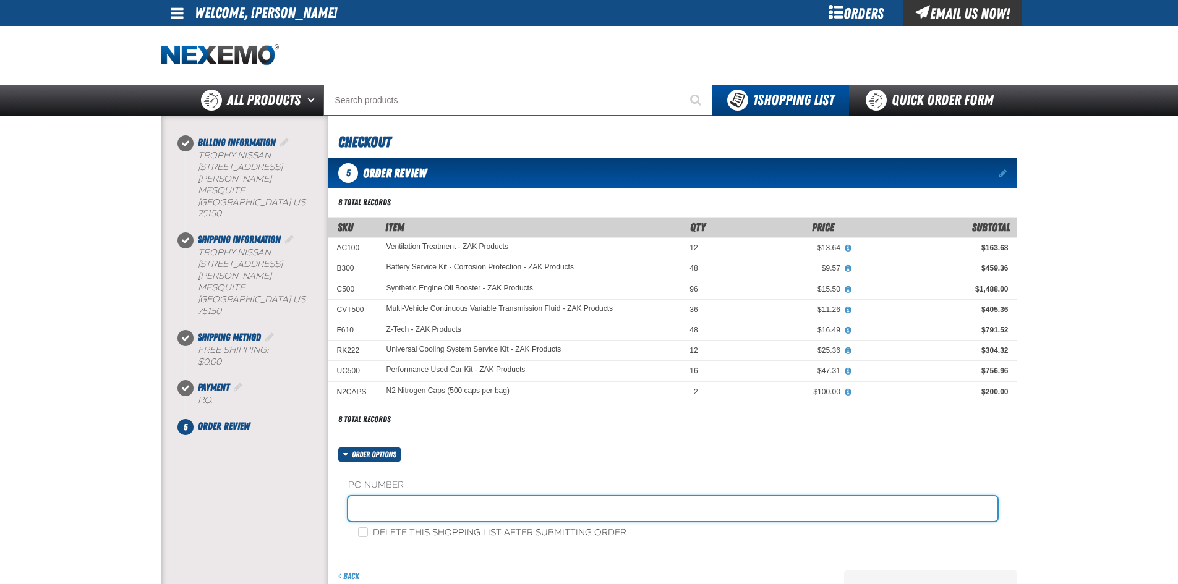
click at [433, 507] on input "text" at bounding box center [672, 508] width 649 height 25
type input "082725ZAK"
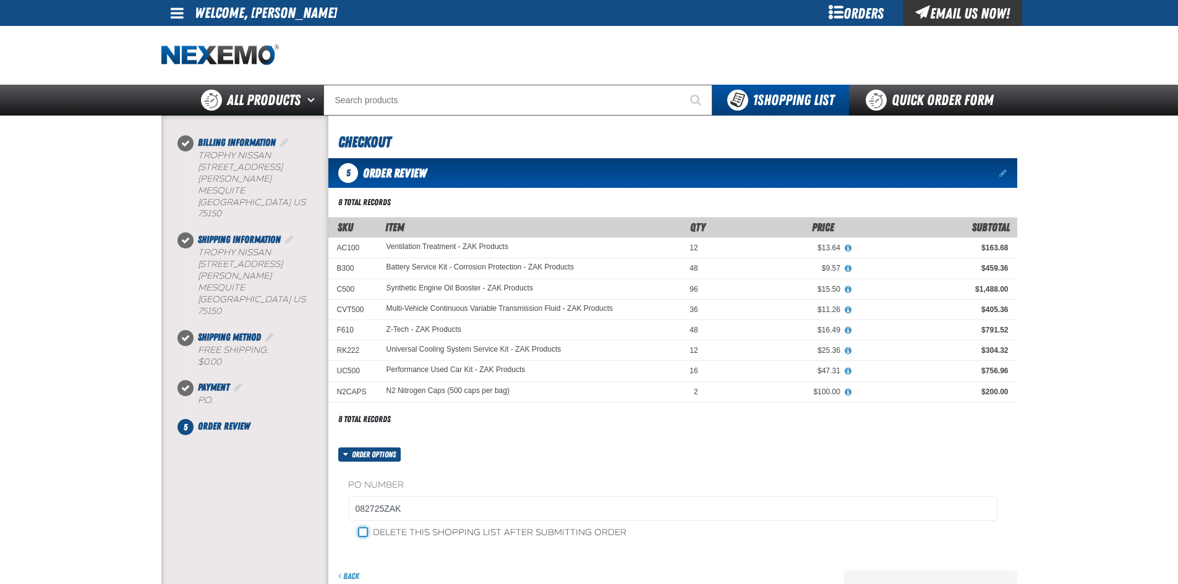
click at [362, 535] on input "Delete this shopping list after submitting order" at bounding box center [363, 532] width 10 height 10
checkbox input "true"
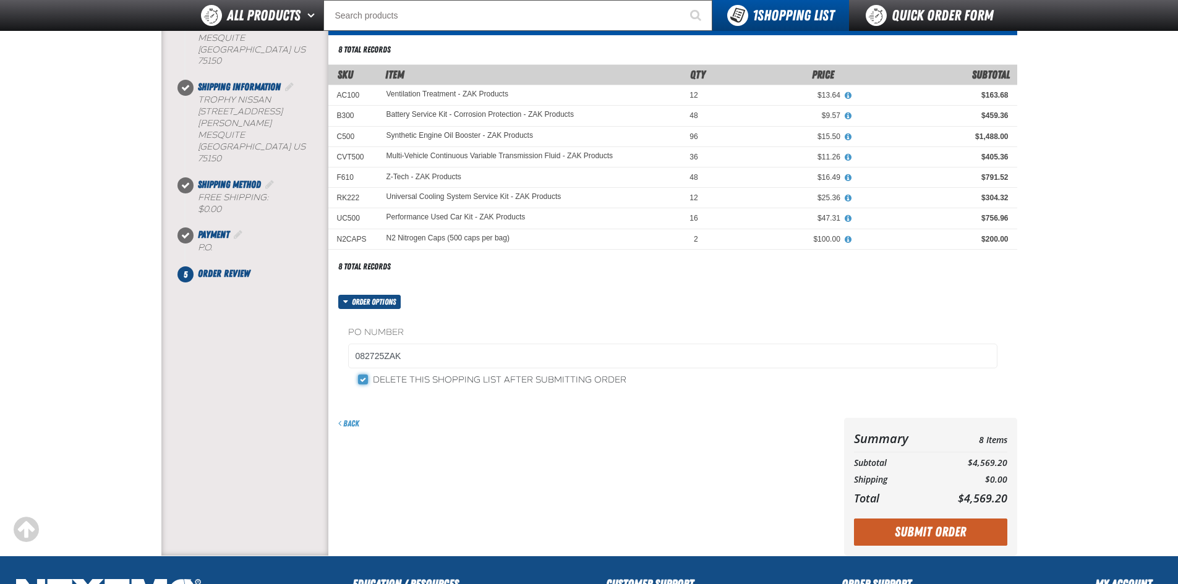
scroll to position [185, 0]
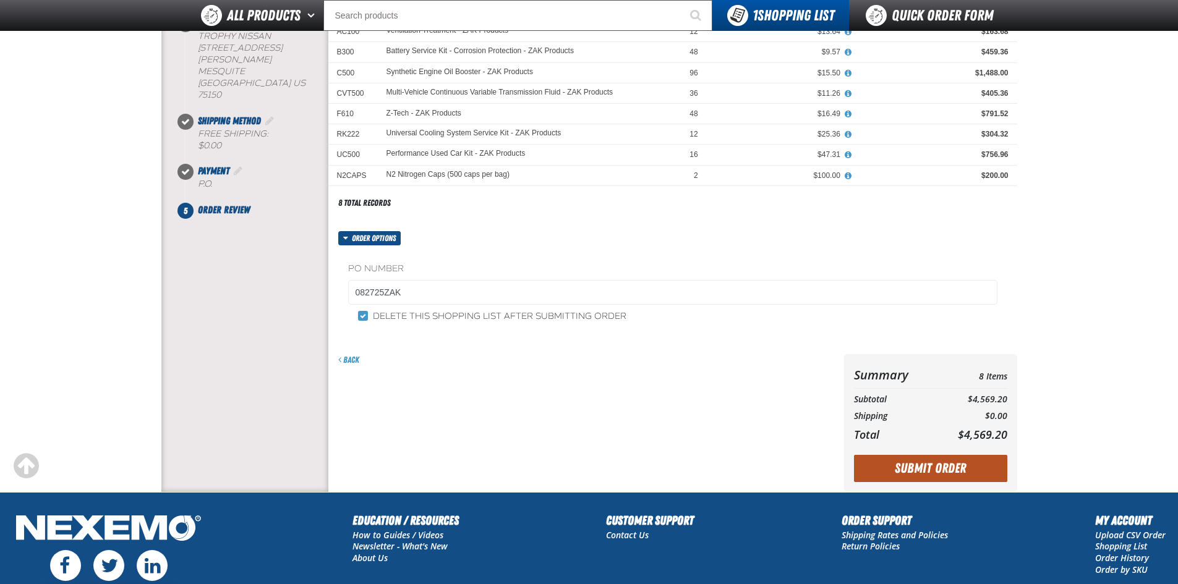
click at [933, 476] on button "Submit Order" at bounding box center [930, 468] width 153 height 27
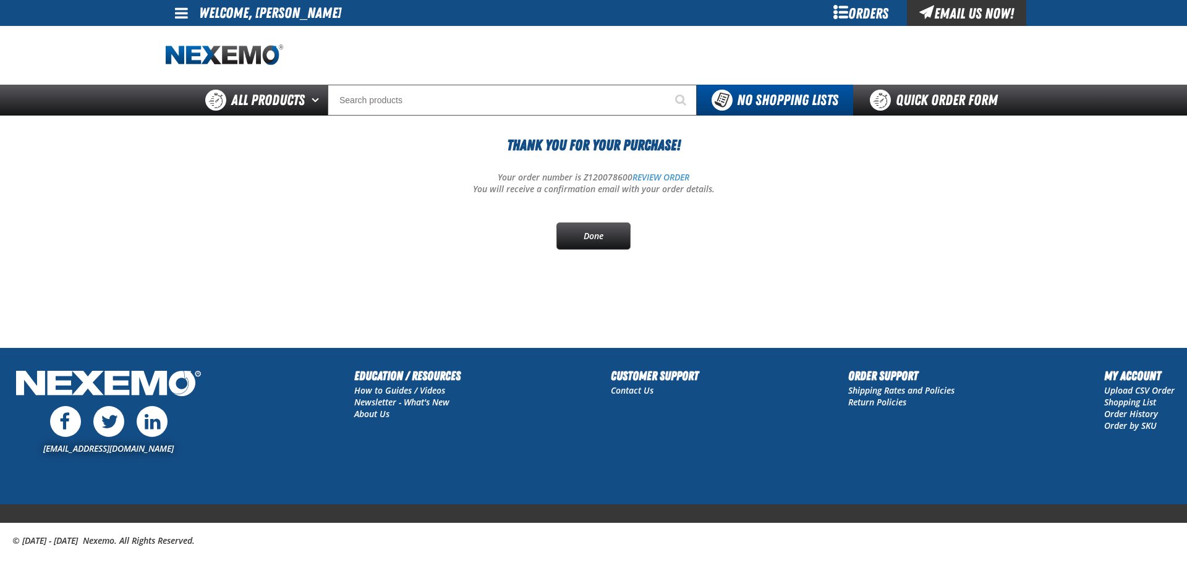
click at [182, 12] on span at bounding box center [181, 13] width 13 height 15
click at [201, 62] on link "Sign Out Sign Out" at bounding box center [192, 60] width 42 height 12
